Goal: Navigation & Orientation: Understand site structure

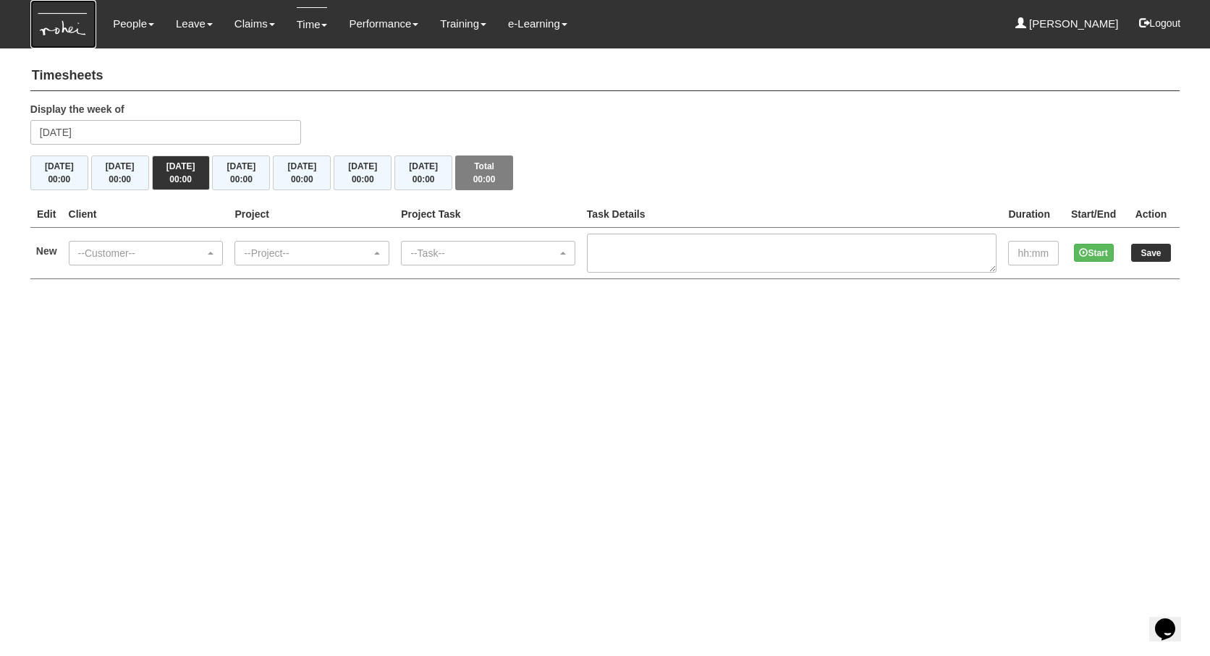
click at [64, 25] on img at bounding box center [63, 24] width 66 height 48
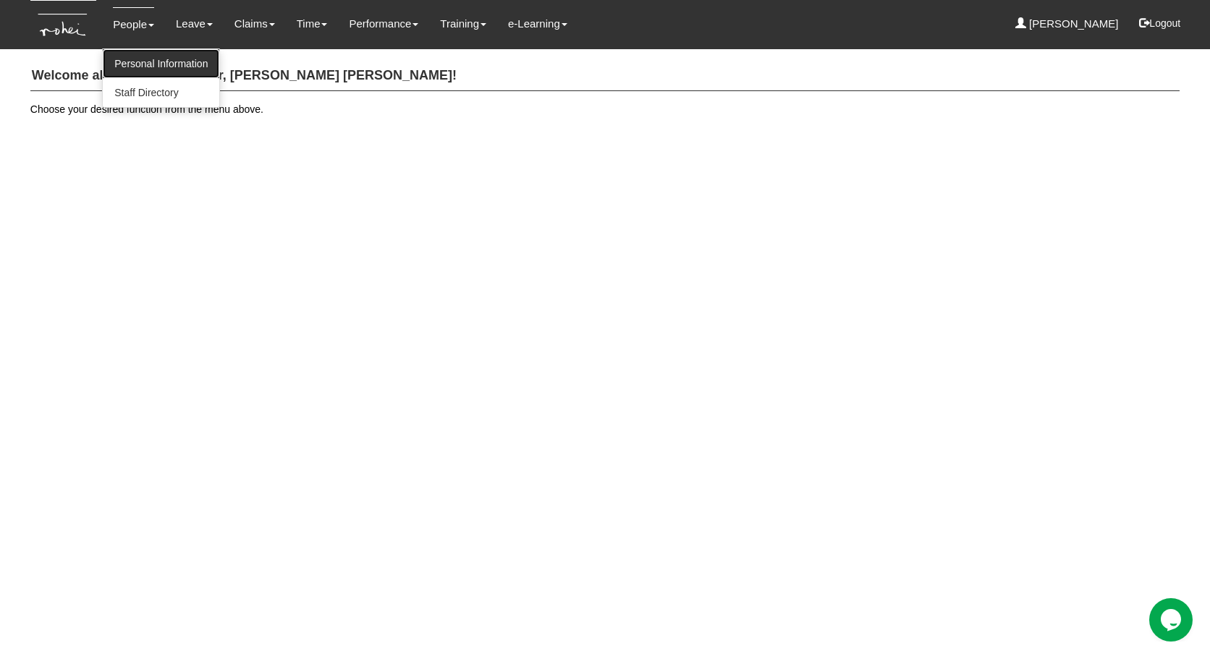
click at [150, 60] on link "Personal Information" at bounding box center [161, 63] width 117 height 29
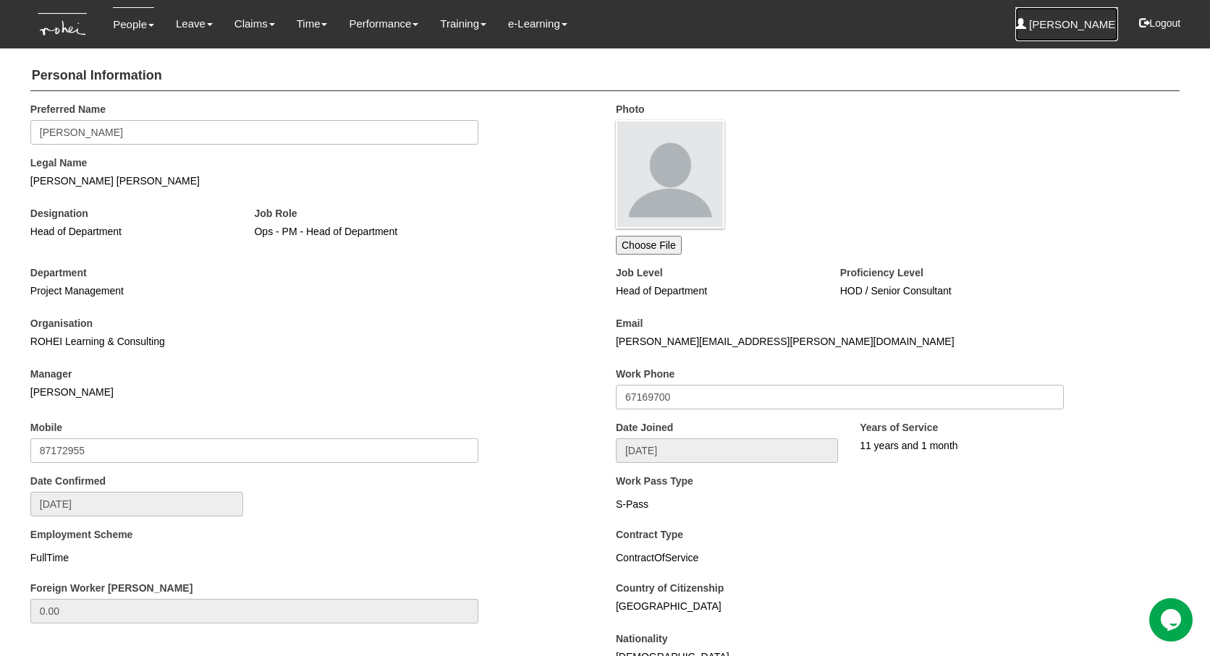
click at [1072, 31] on link "[PERSON_NAME]" at bounding box center [1066, 24] width 103 height 34
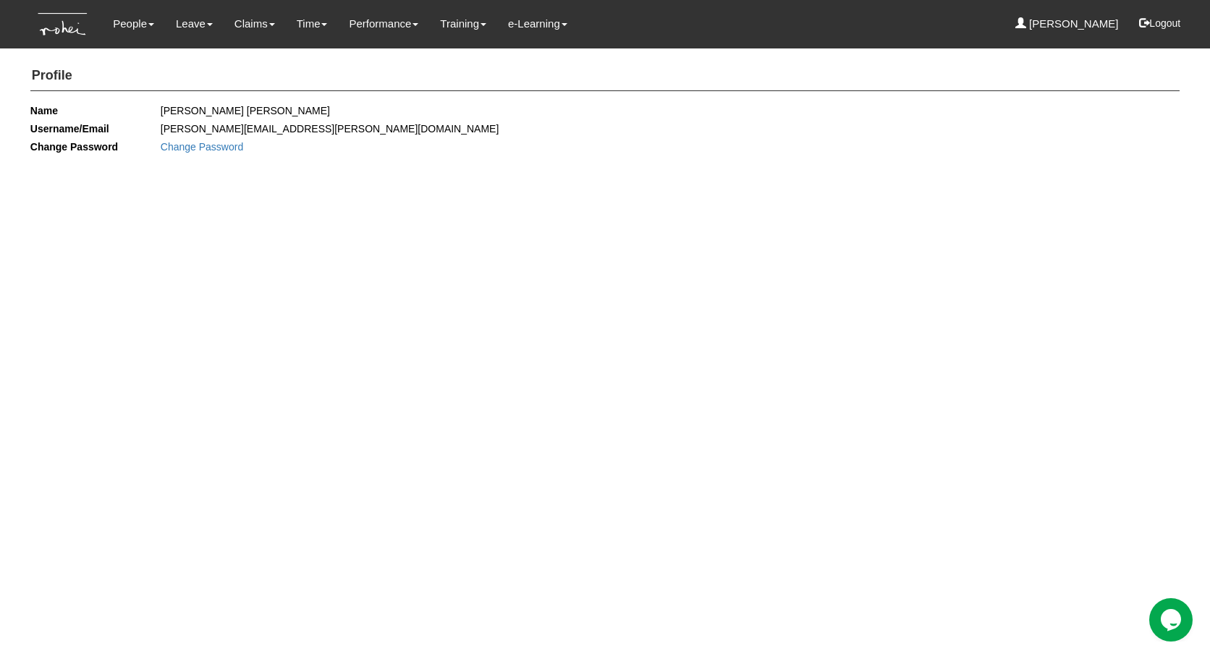
click at [459, 151] on dd "Change Password" at bounding box center [377, 147] width 433 height 18
click at [143, 59] on link "Personal Information" at bounding box center [161, 63] width 117 height 29
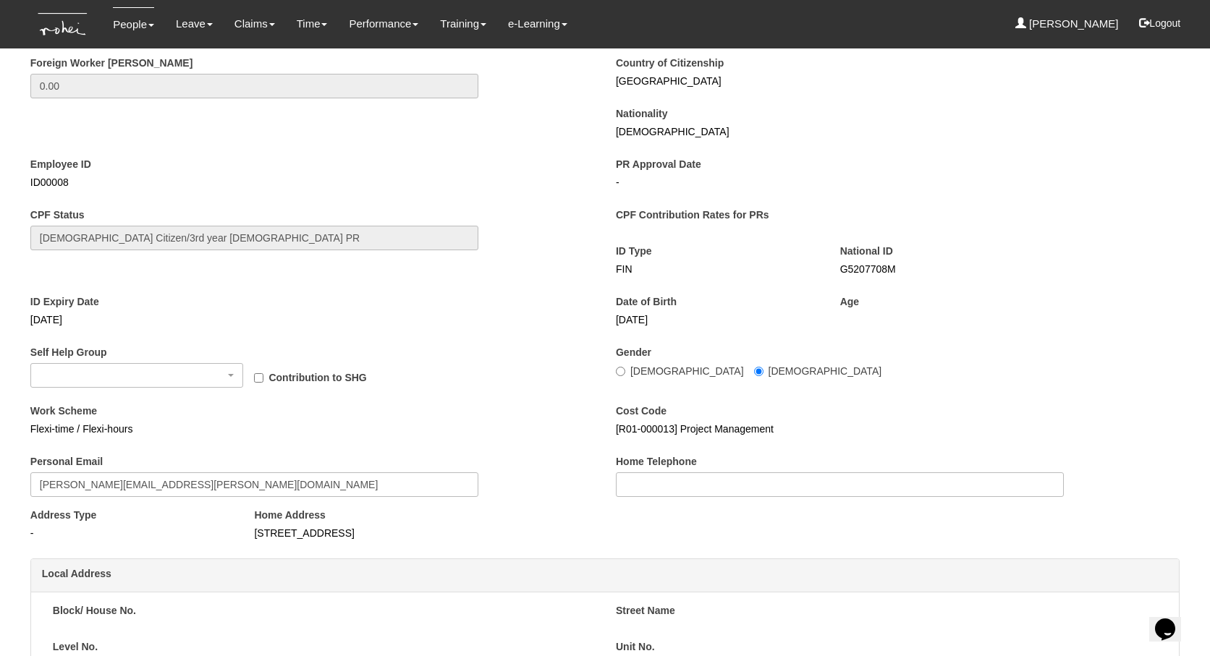
scroll to position [120, 0]
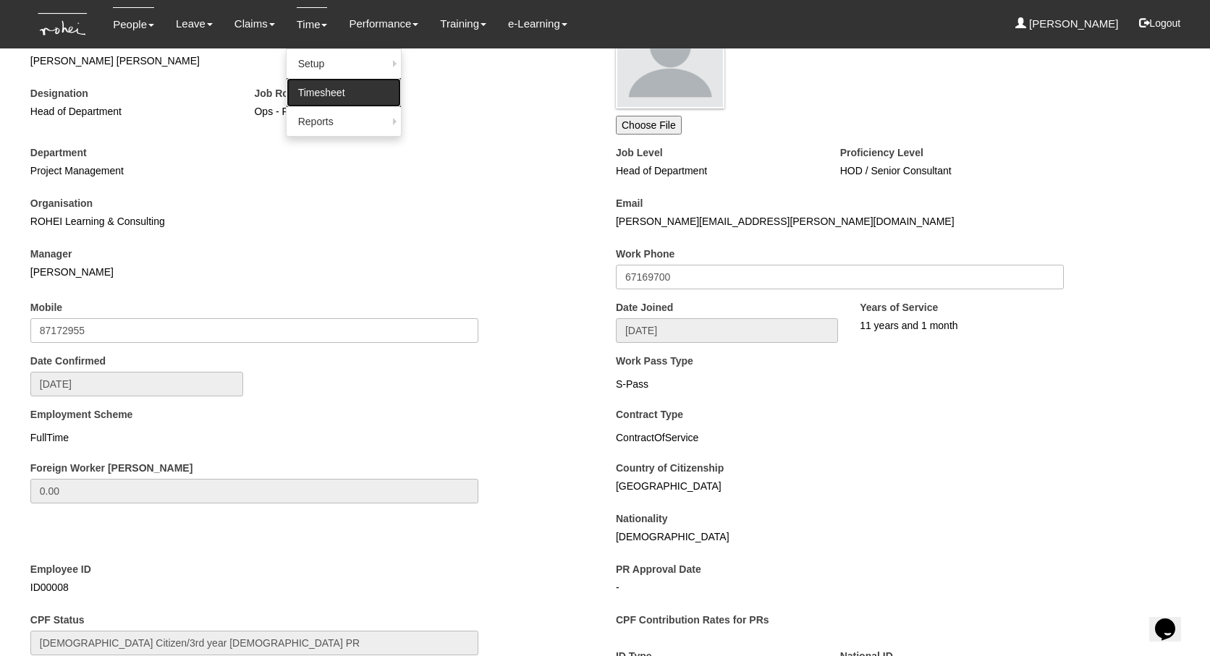
click at [317, 83] on link "Timesheet" at bounding box center [344, 92] width 114 height 29
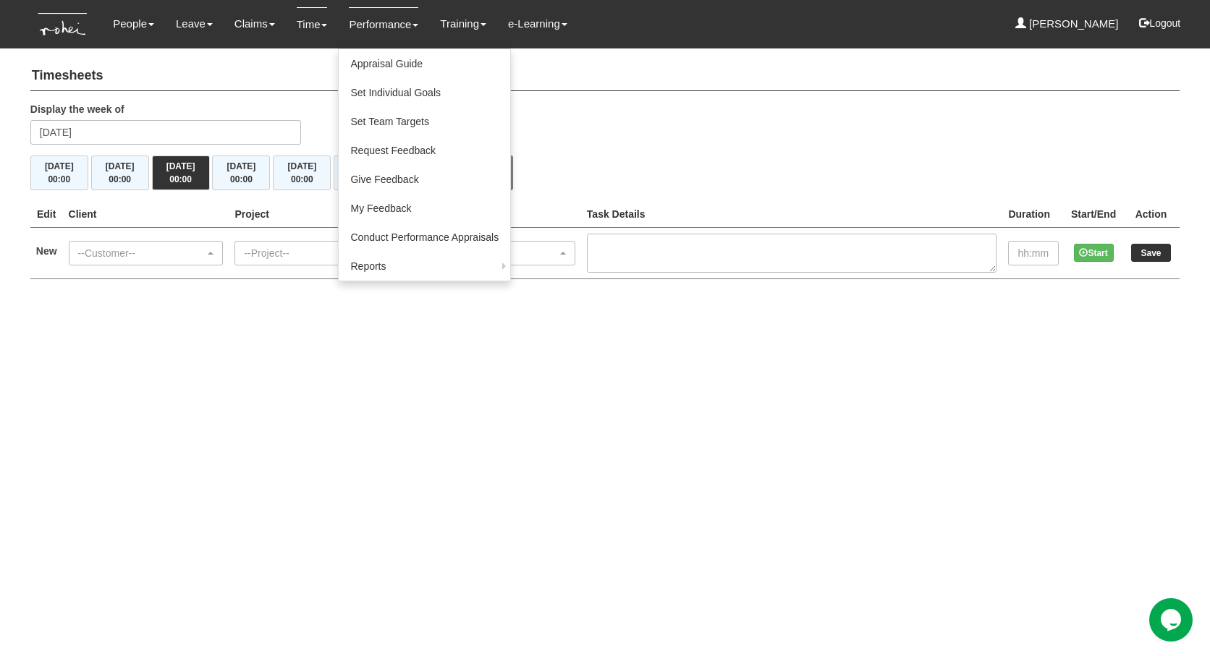
click at [357, 22] on link "Performance" at bounding box center [383, 24] width 69 height 34
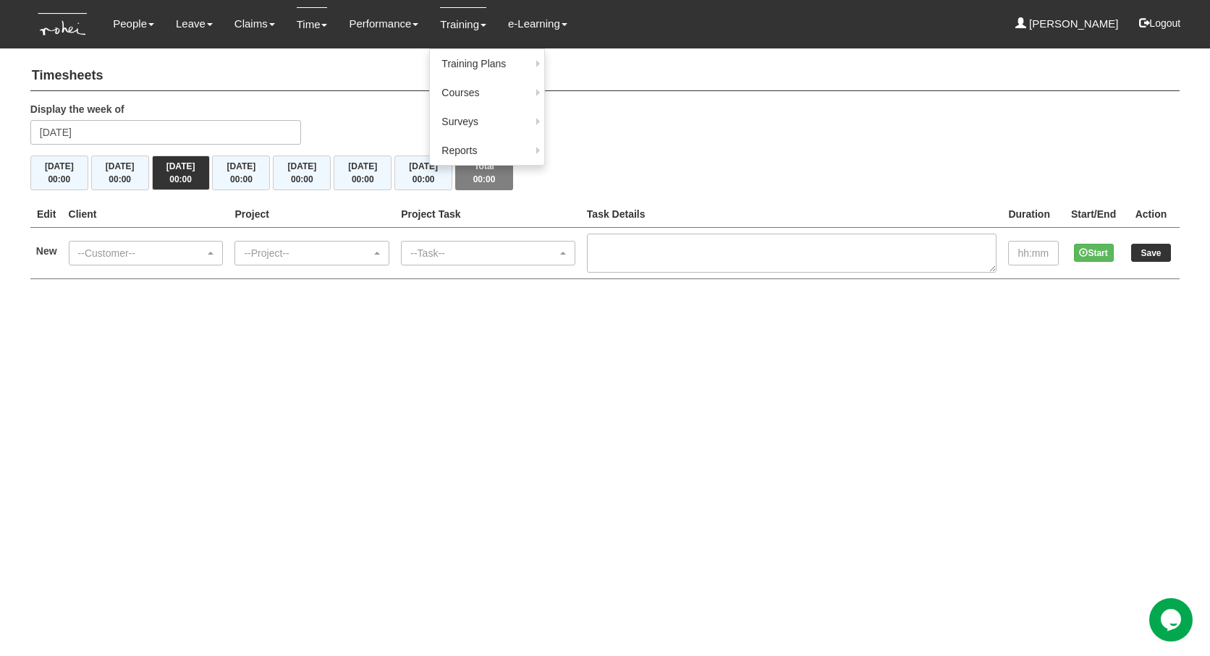
click at [454, 25] on link "Training" at bounding box center [463, 24] width 46 height 34
click at [1083, 25] on link "[PERSON_NAME]" at bounding box center [1066, 24] width 103 height 34
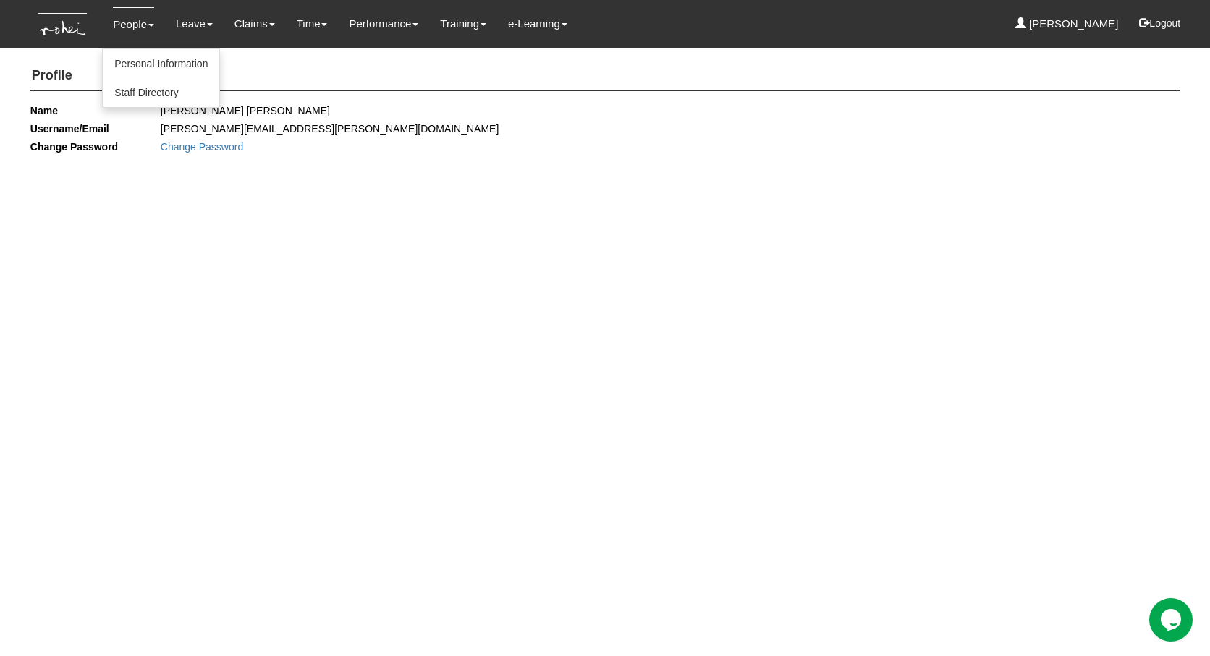
click at [126, 26] on link "People" at bounding box center [133, 24] width 41 height 34
click at [57, 22] on img at bounding box center [63, 24] width 66 height 48
